Goal: Check status: Check status

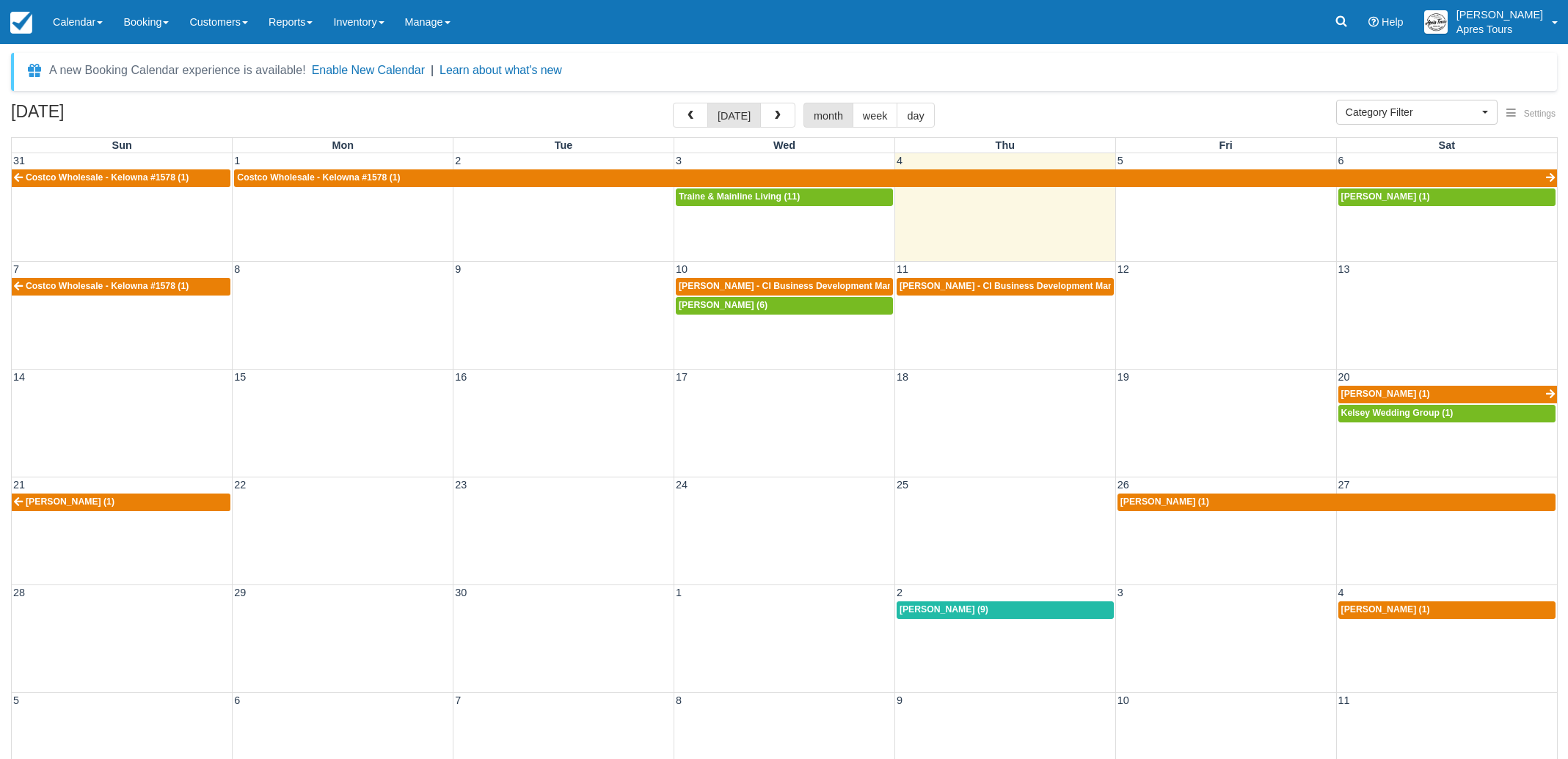
select select
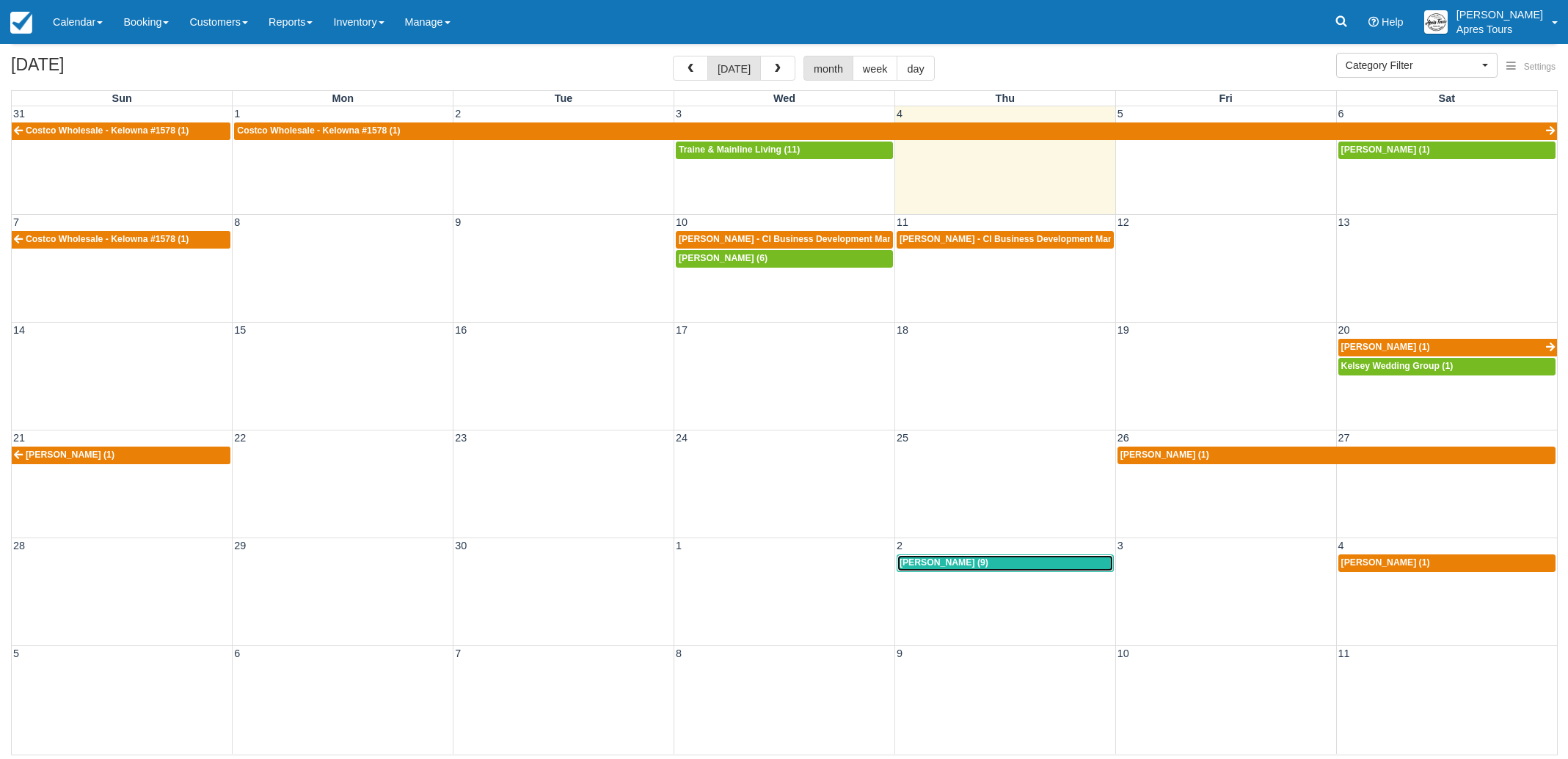
click at [972, 562] on span "[PERSON_NAME] (9)" at bounding box center [944, 562] width 88 height 11
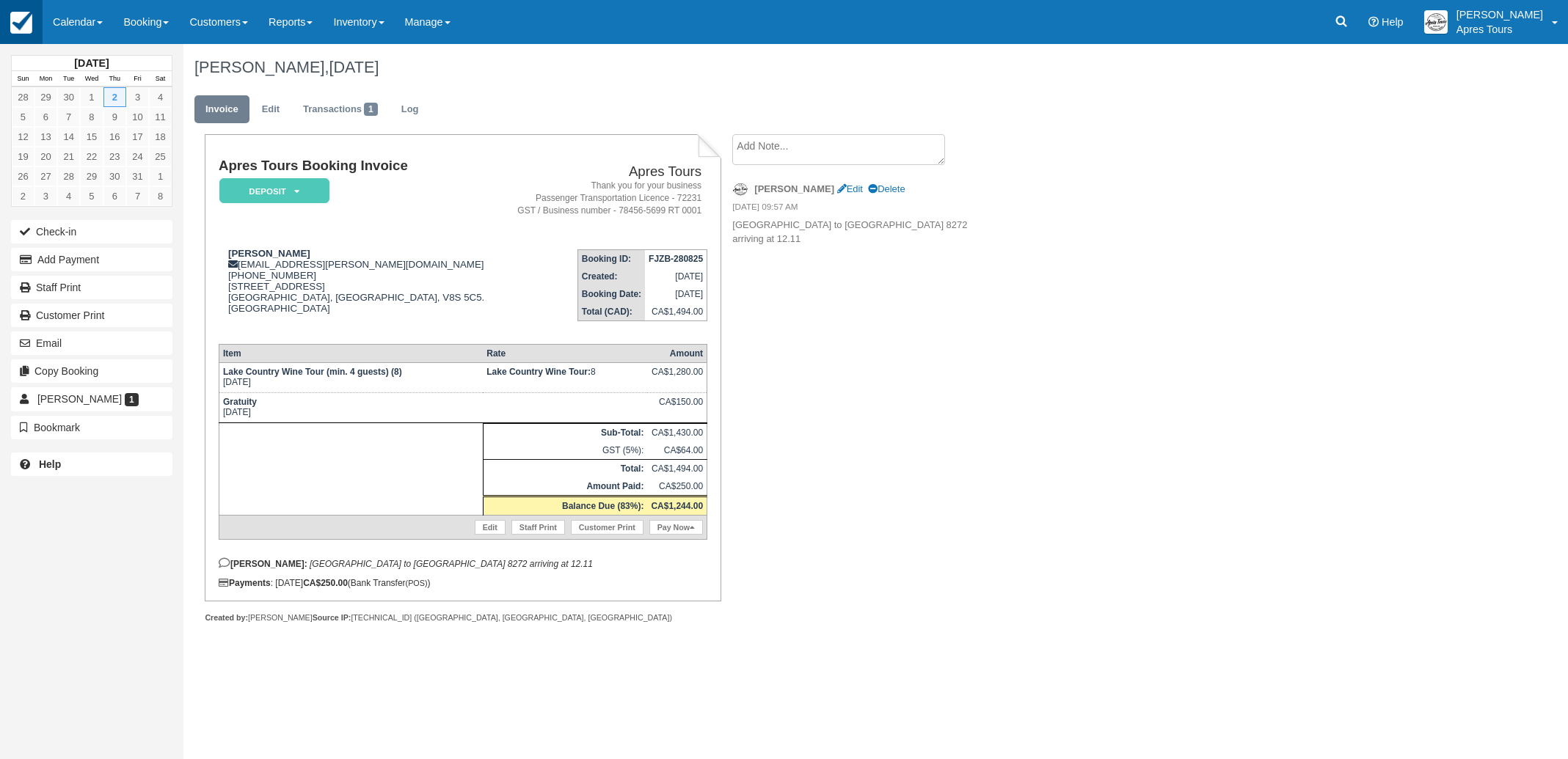
click at [31, 18] on img at bounding box center [21, 22] width 22 height 22
